Goal: Transaction & Acquisition: Obtain resource

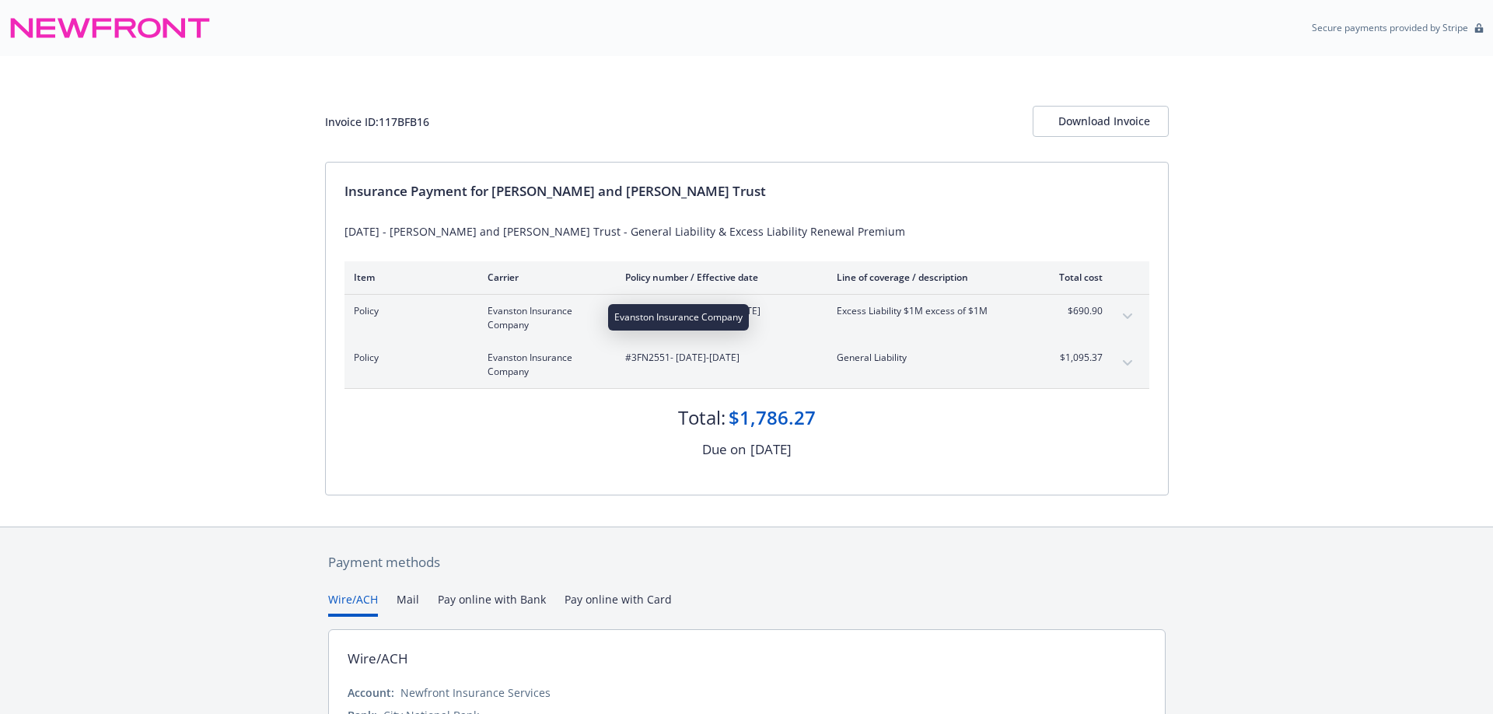
click at [507, 319] on span "Evanston Insurance Company" at bounding box center [544, 318] width 113 height 28
click at [716, 309] on span "#EZXS3212037 - 09/17/2025-09/17/2026" at bounding box center [718, 311] width 187 height 14
click at [504, 311] on span "Evanston Insurance Company" at bounding box center [544, 318] width 113 height 28
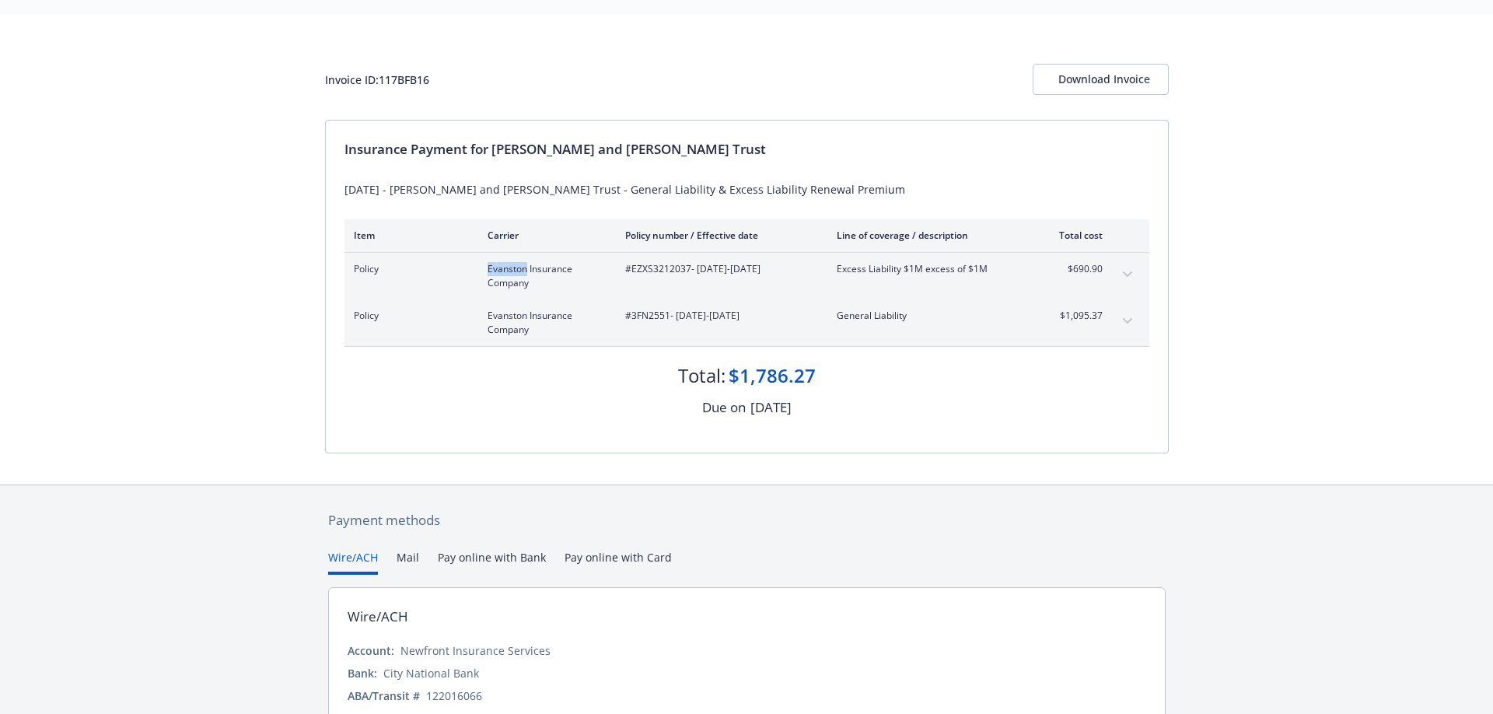
scroll to position [33, 0]
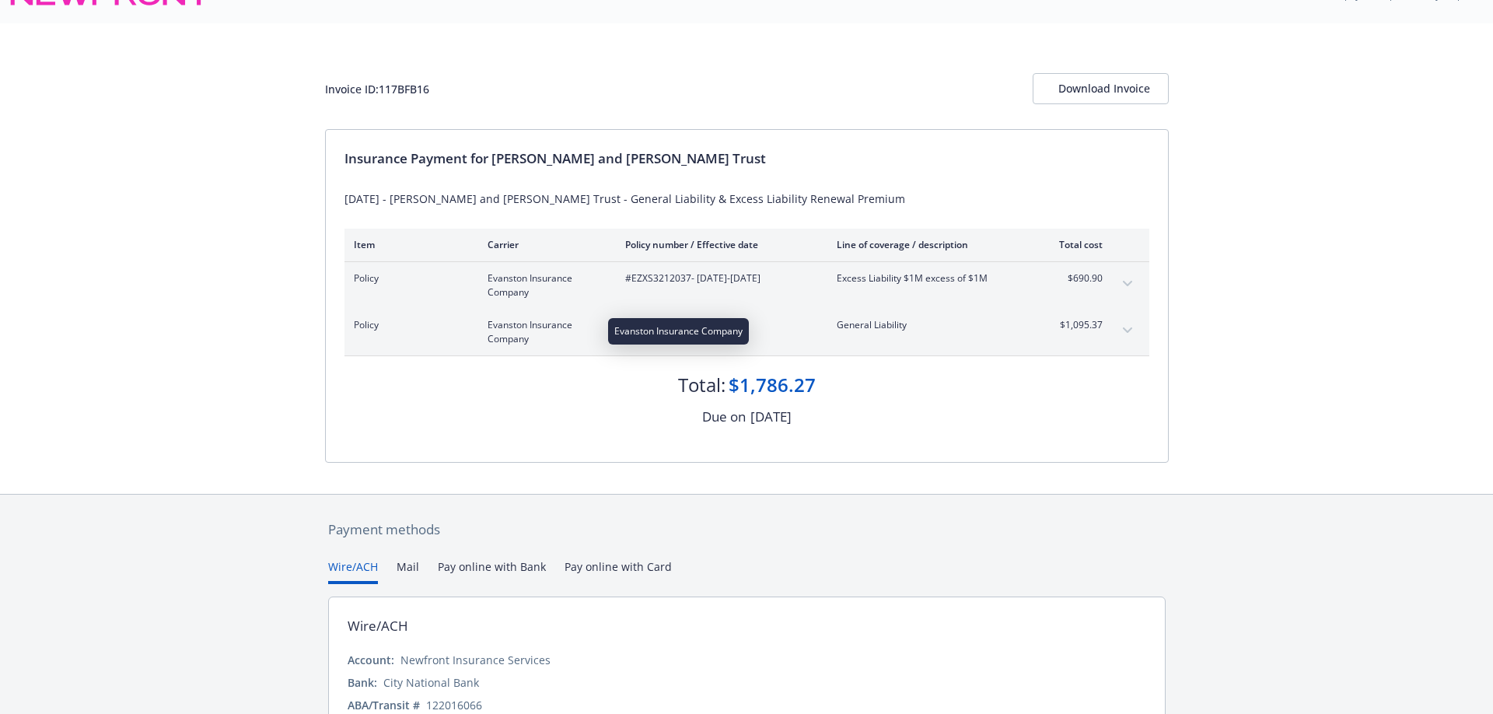
click at [514, 335] on span "Evanston Insurance Company" at bounding box center [544, 332] width 113 height 28
click at [883, 325] on span "General Liability" at bounding box center [928, 325] width 183 height 14
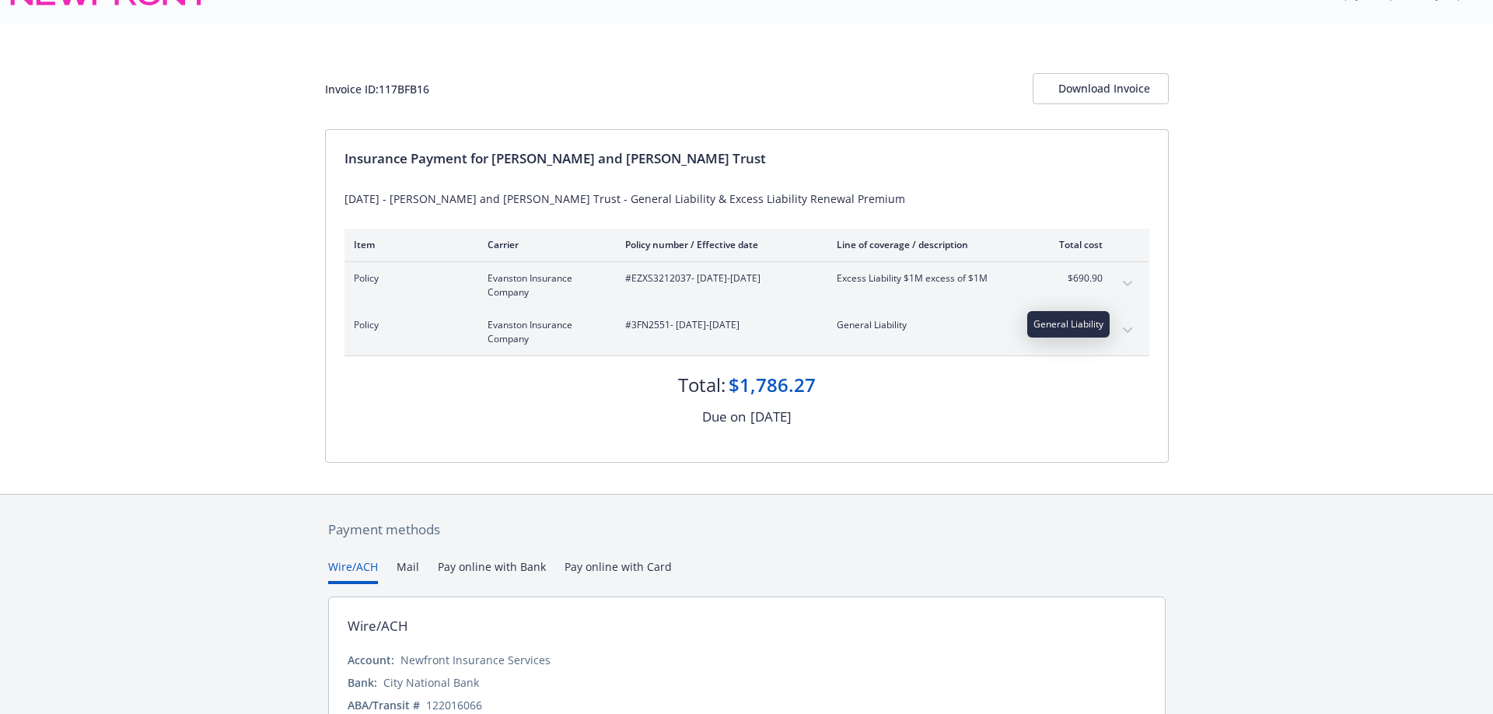
click at [856, 324] on span "General Liability" at bounding box center [928, 325] width 183 height 14
click at [934, 324] on span "General Liability" at bounding box center [928, 325] width 183 height 14
click at [1111, 86] on div "Download Invoice" at bounding box center [1100, 89] width 85 height 30
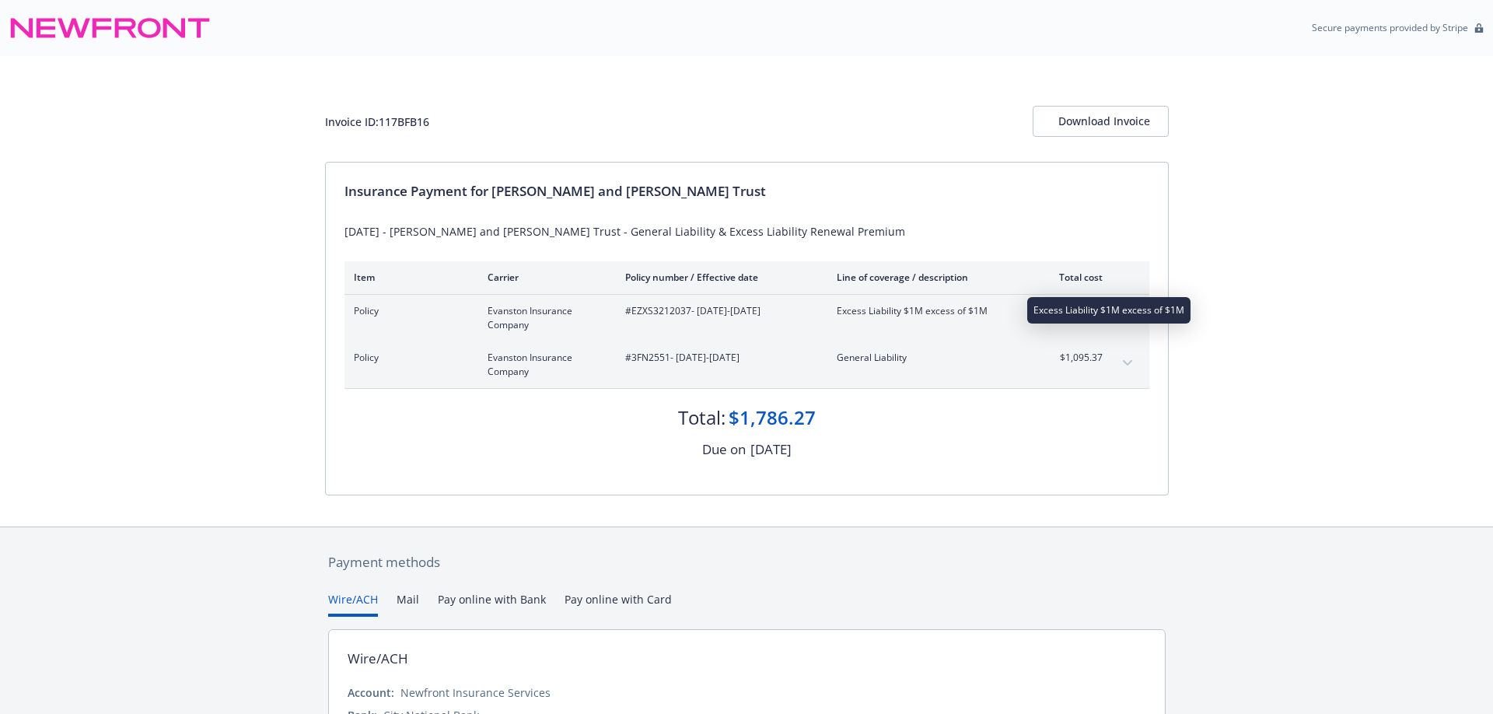
click at [939, 307] on span "Excess Liability $1M excess of $1M" at bounding box center [928, 311] width 183 height 14
click at [1126, 316] on icon "expand content" at bounding box center [1126, 315] width 9 height 5
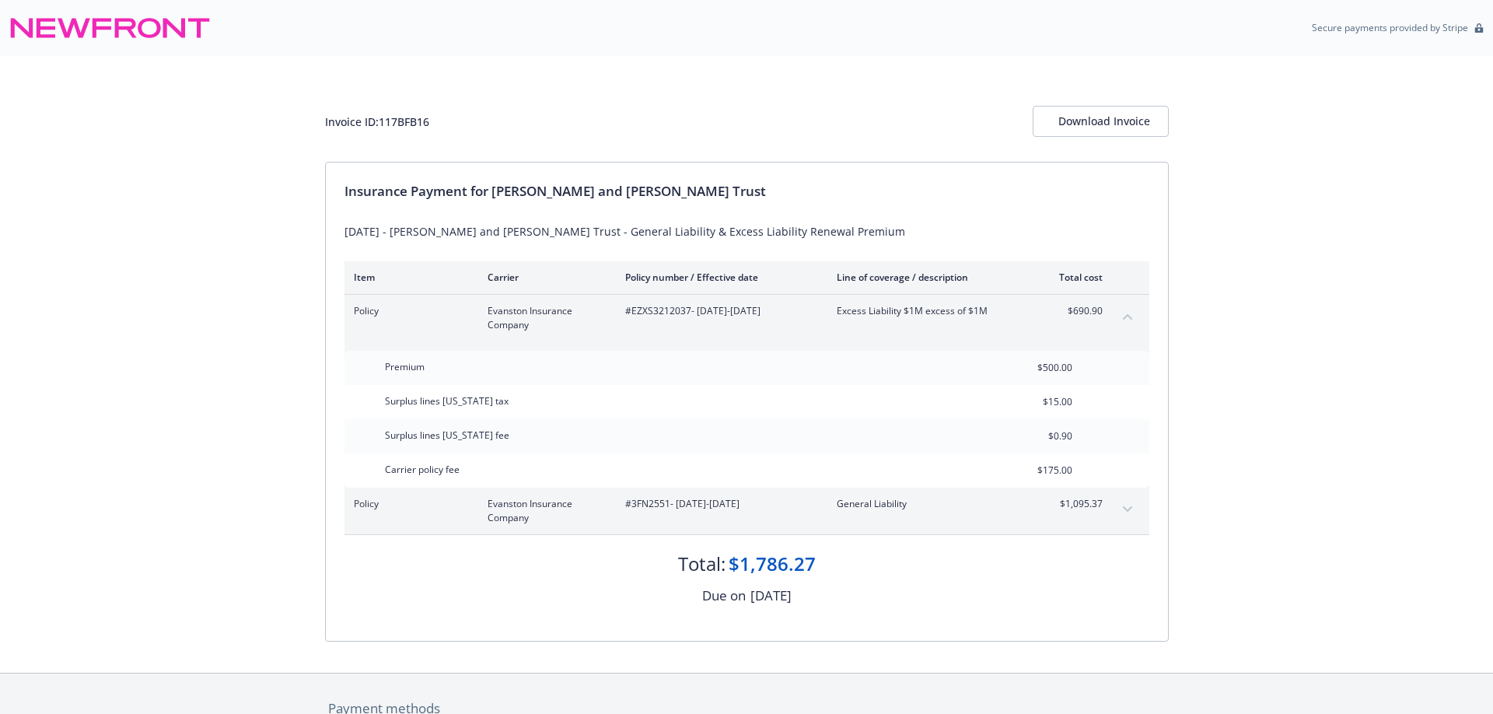
click at [1126, 508] on icon "expand content" at bounding box center [1127, 509] width 9 height 6
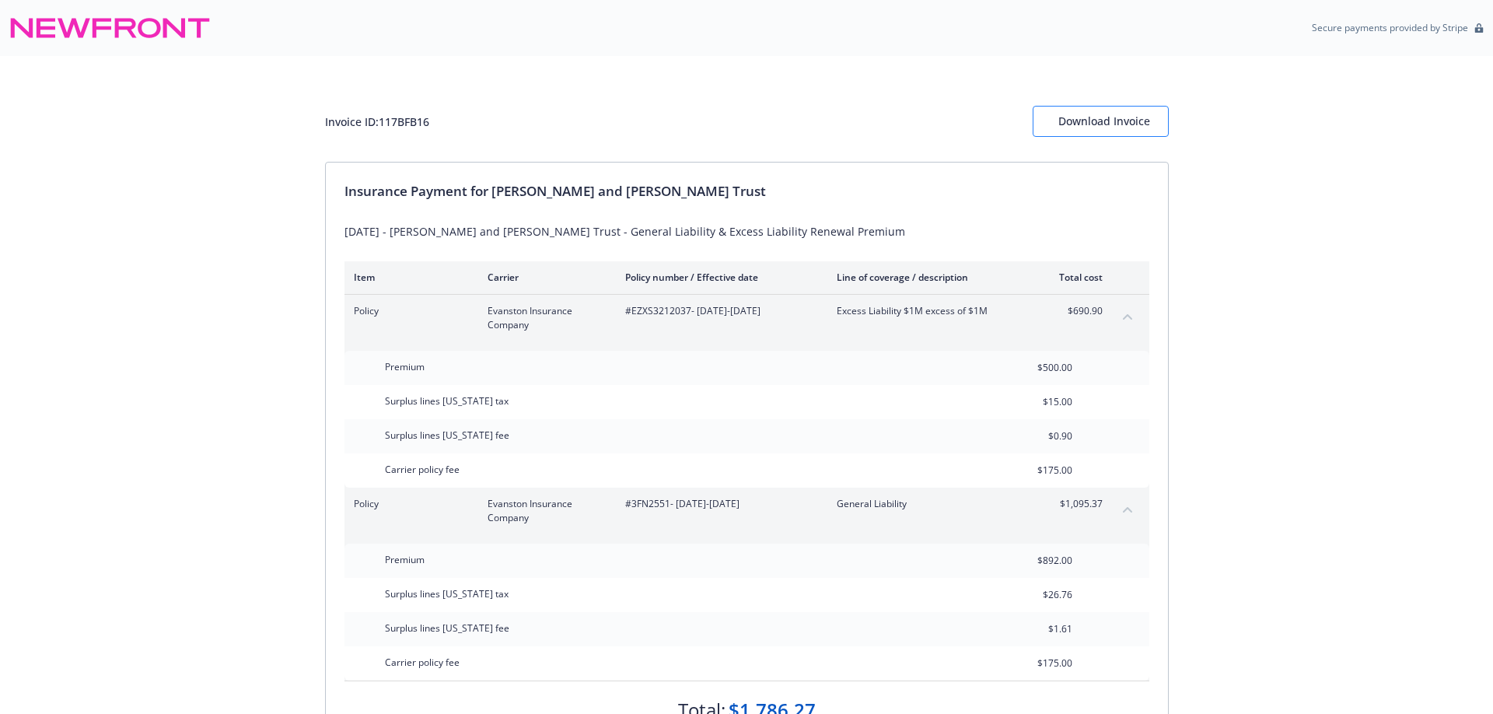
click at [1114, 120] on div "Download Invoice" at bounding box center [1100, 122] width 85 height 30
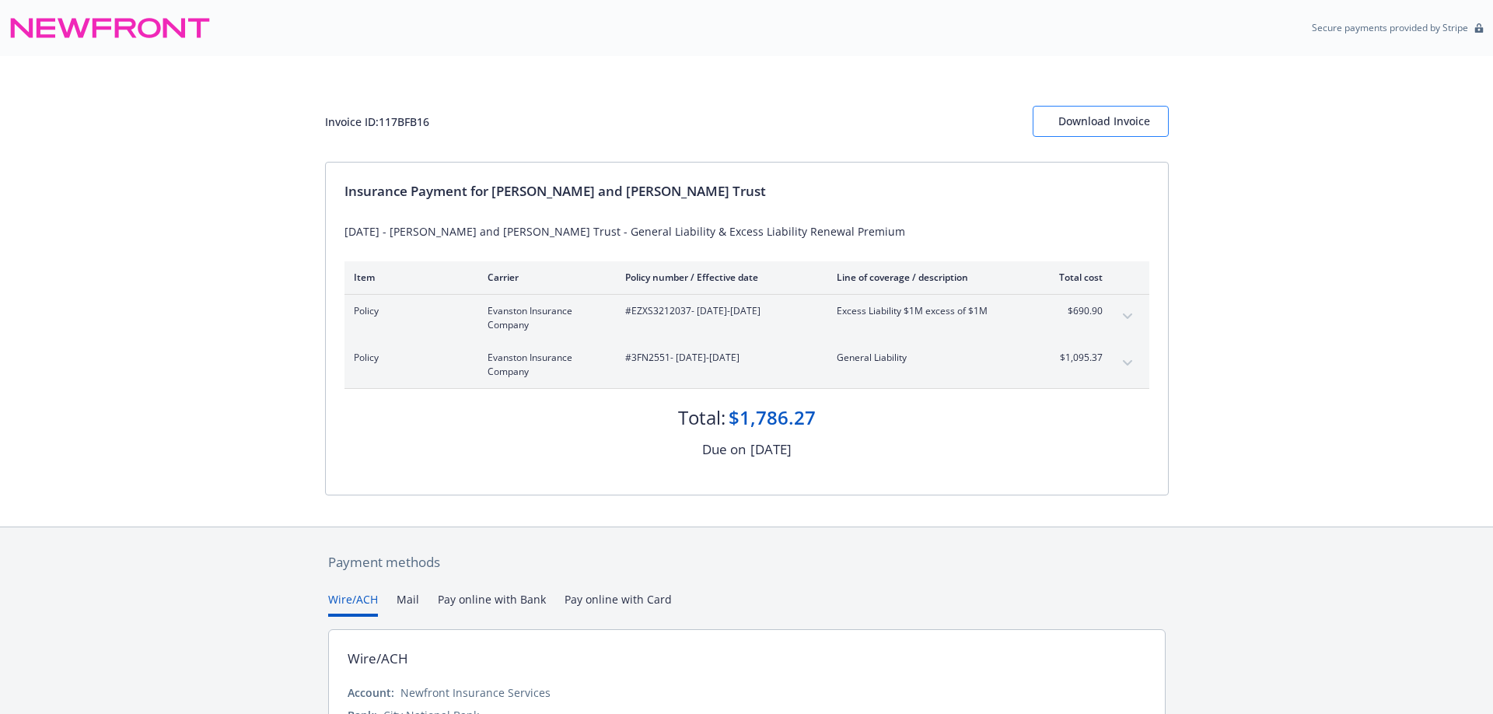
click at [1121, 120] on div "Download Invoice" at bounding box center [1100, 122] width 85 height 30
